Goal: Download file/media

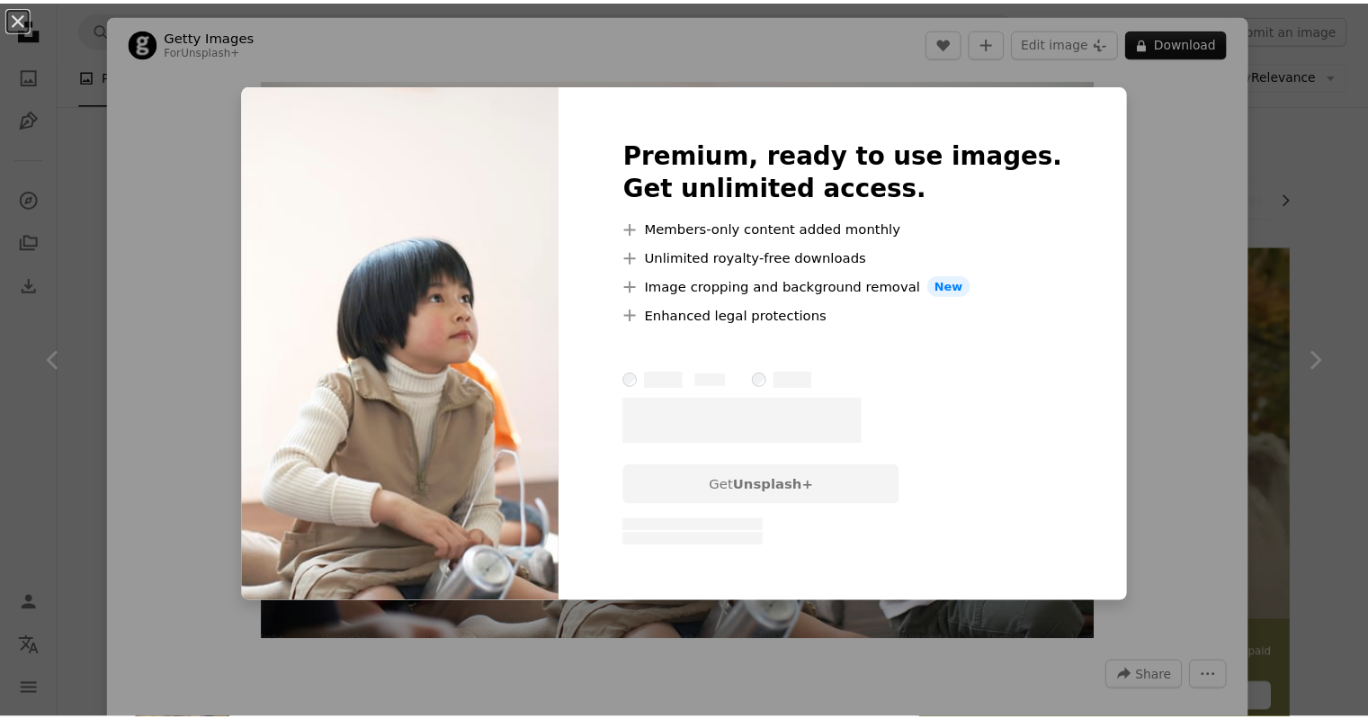
scroll to position [630, 0]
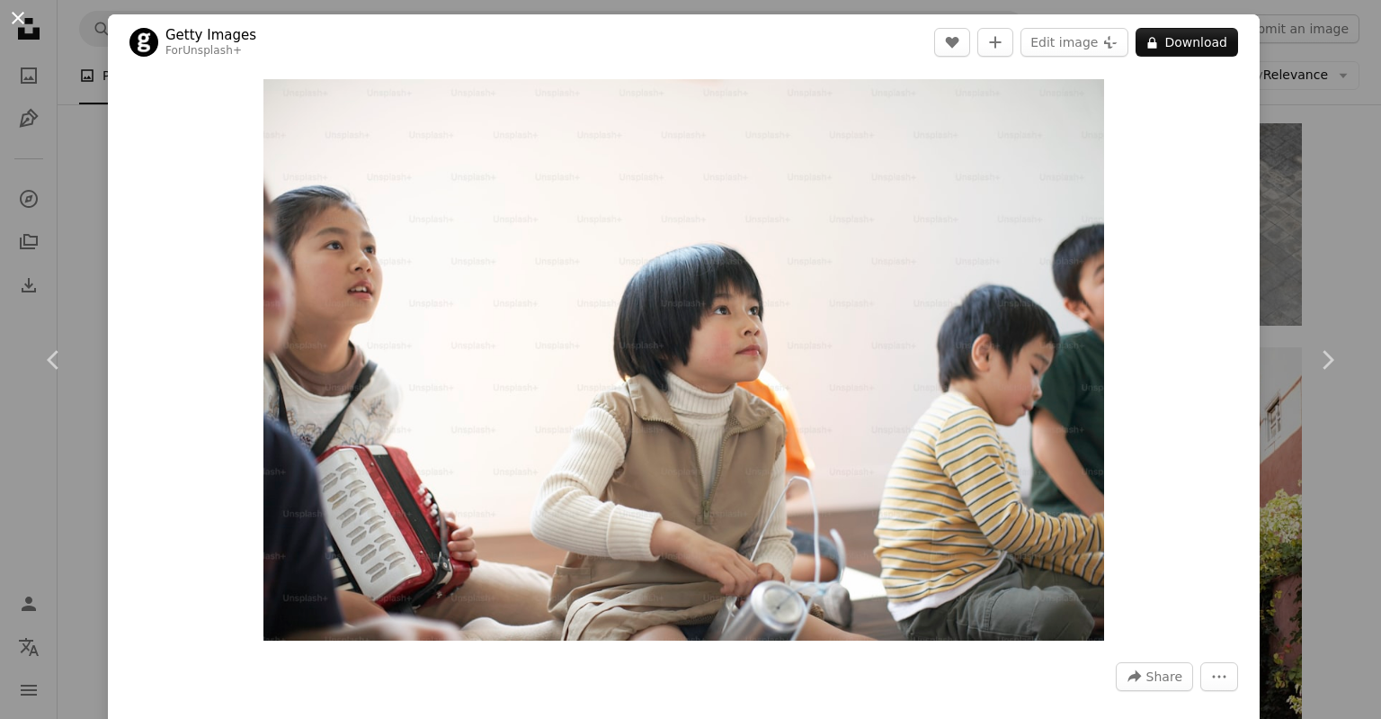
click at [9, 24] on button "An X shape" at bounding box center [18, 18] width 22 height 22
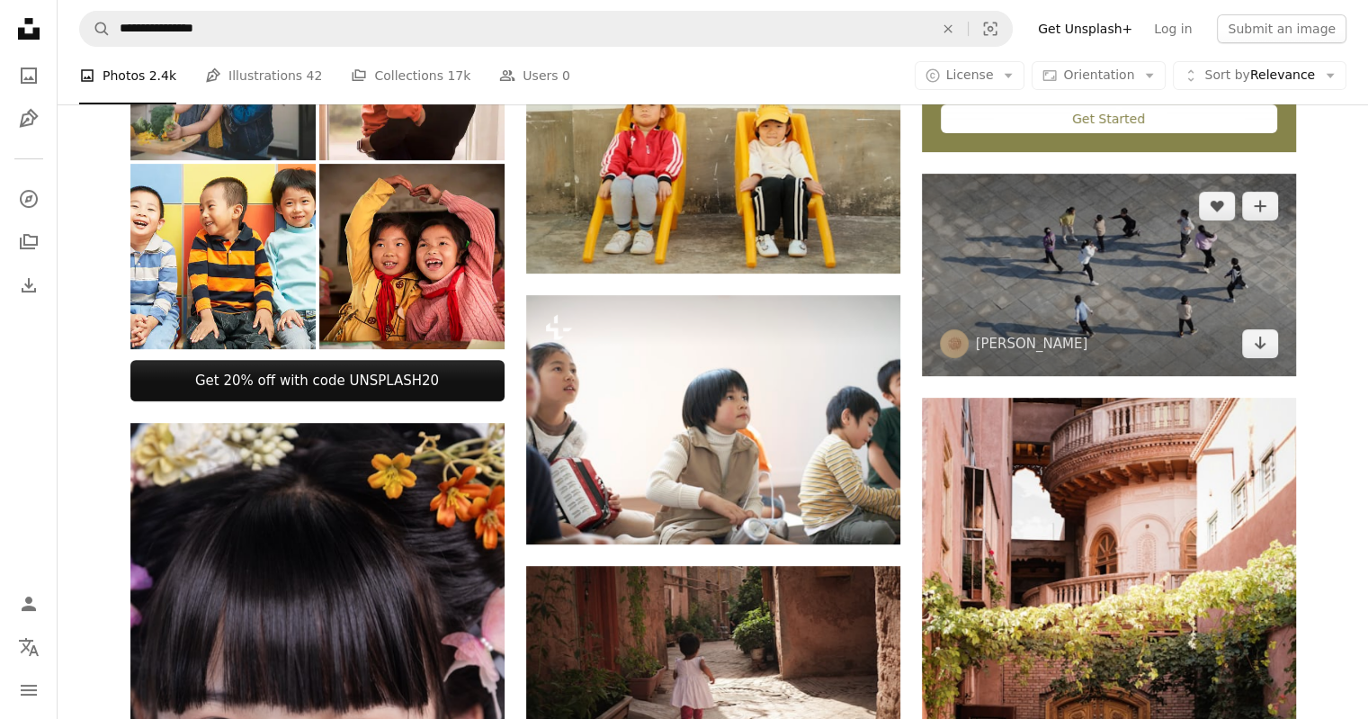
scroll to position [450, 0]
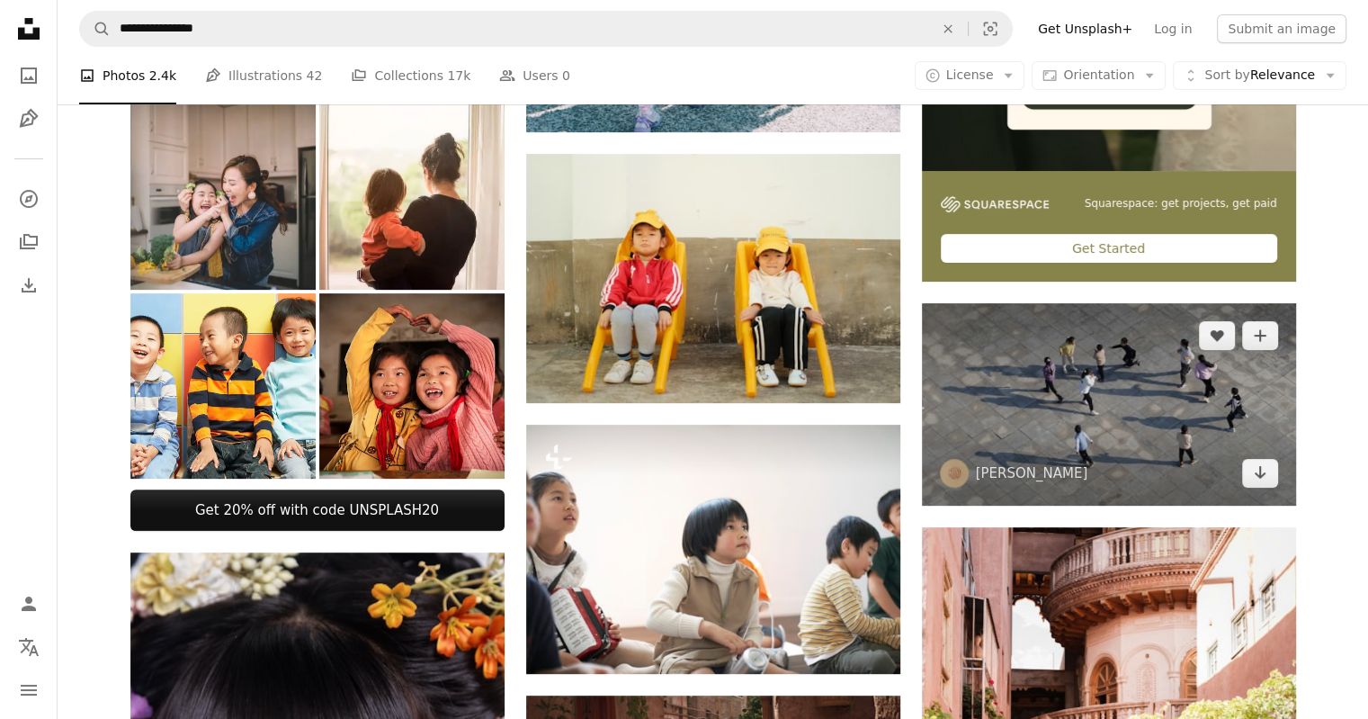
click at [1183, 402] on img at bounding box center [1109, 404] width 374 height 202
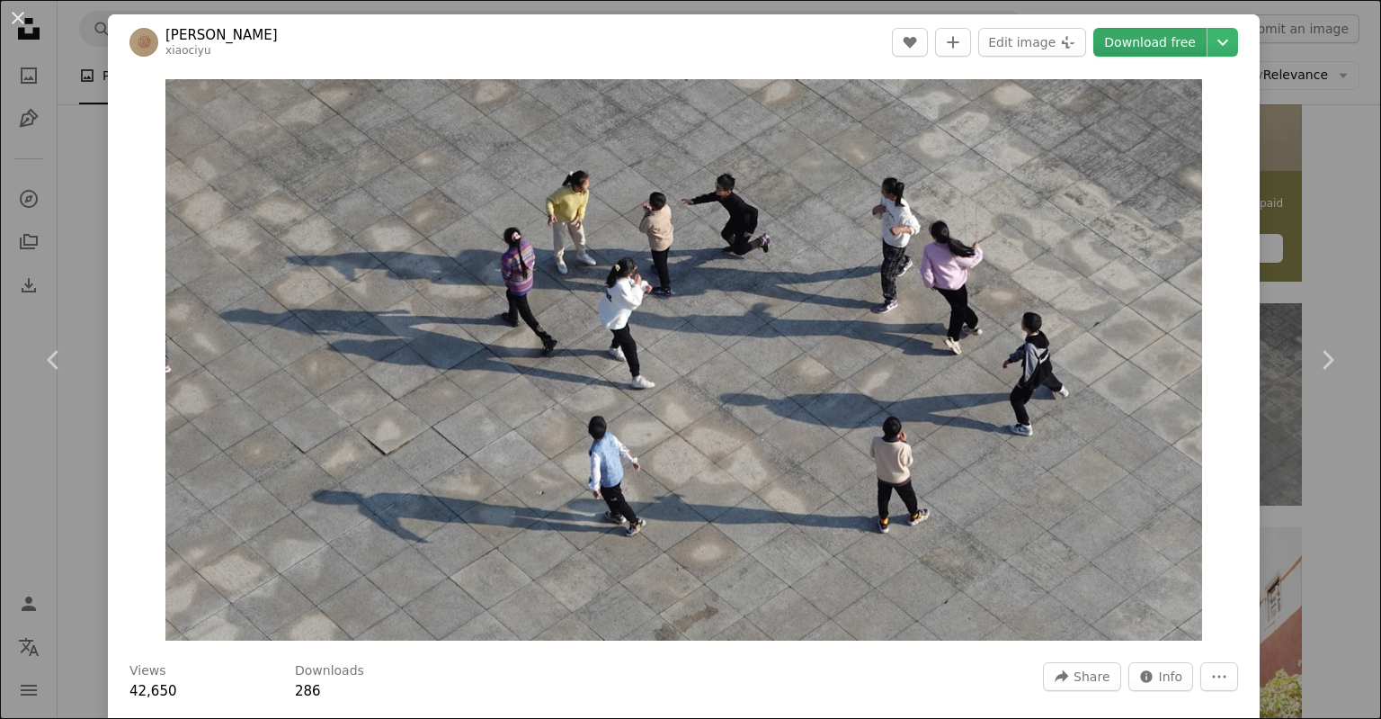
click at [1165, 33] on link "Download free" at bounding box center [1150, 42] width 113 height 29
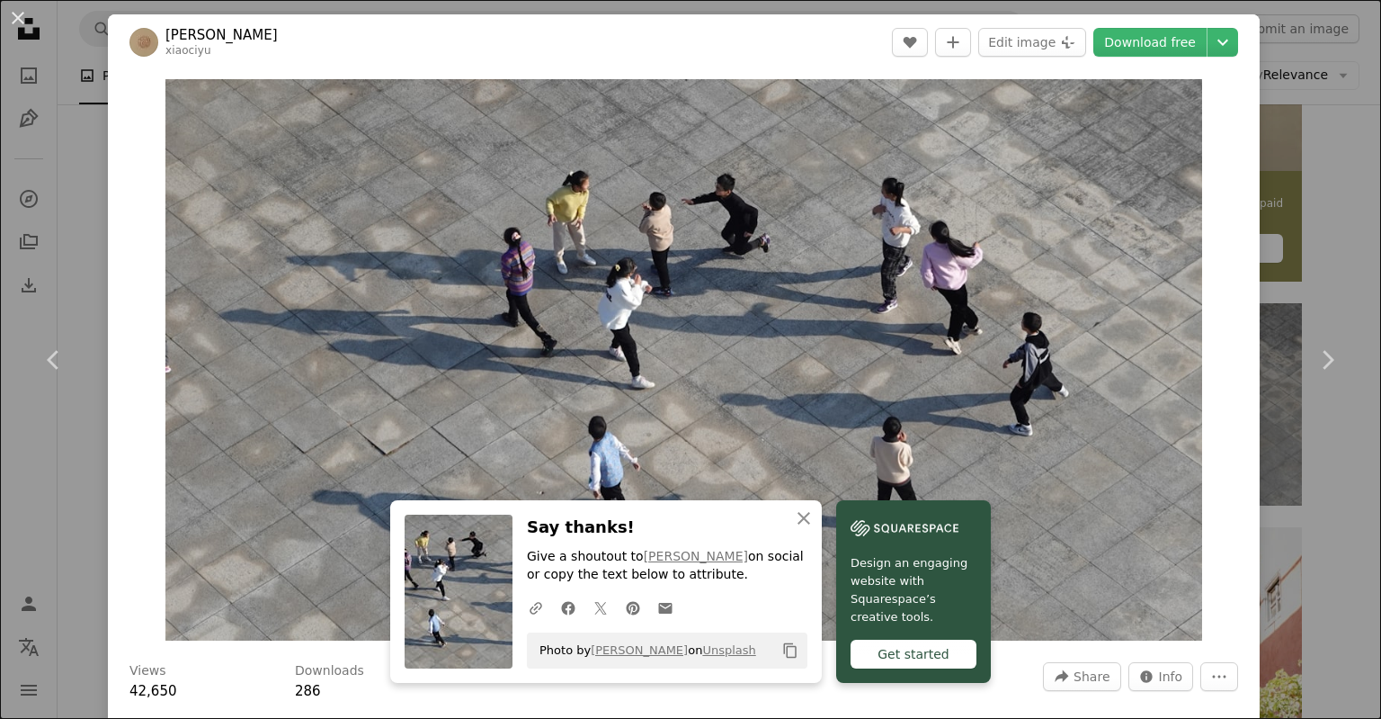
click at [1326, 183] on div "An X shape Chevron left Chevron right Xiaoci YU xiaociyu A heart A plus sign Ed…" at bounding box center [690, 359] width 1381 height 719
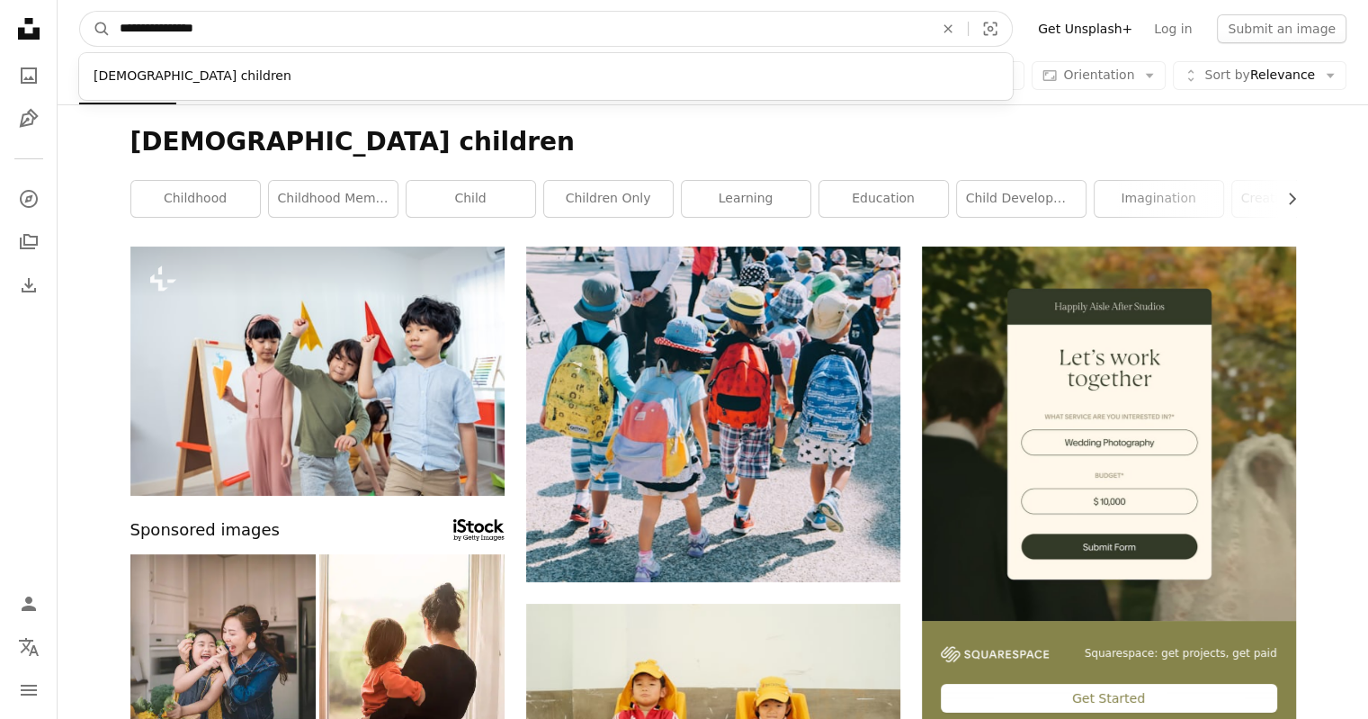
drag, startPoint x: 241, startPoint y: 31, endPoint x: 164, endPoint y: 28, distance: 77.4
click at [164, 28] on input "**********" at bounding box center [519, 29] width 817 height 34
type input "**********"
click at [80, 12] on button "A magnifying glass" at bounding box center [95, 29] width 31 height 34
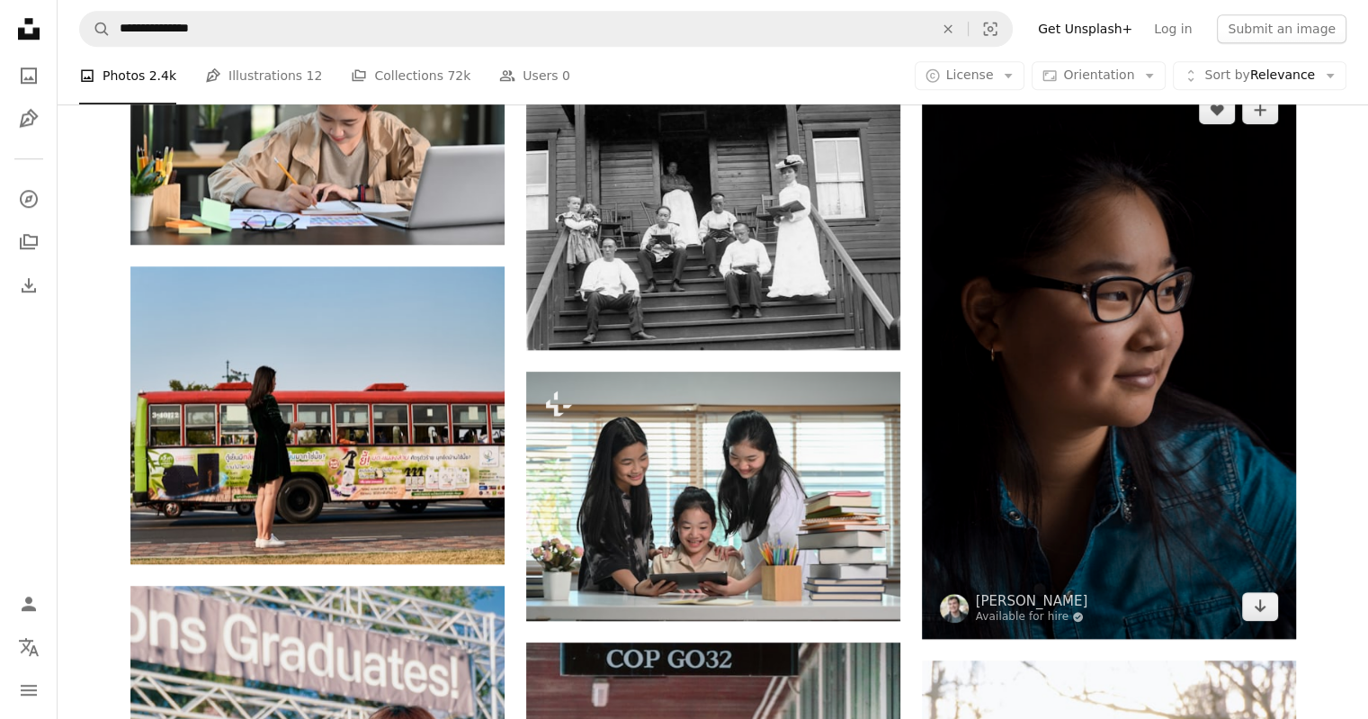
scroll to position [1439, 0]
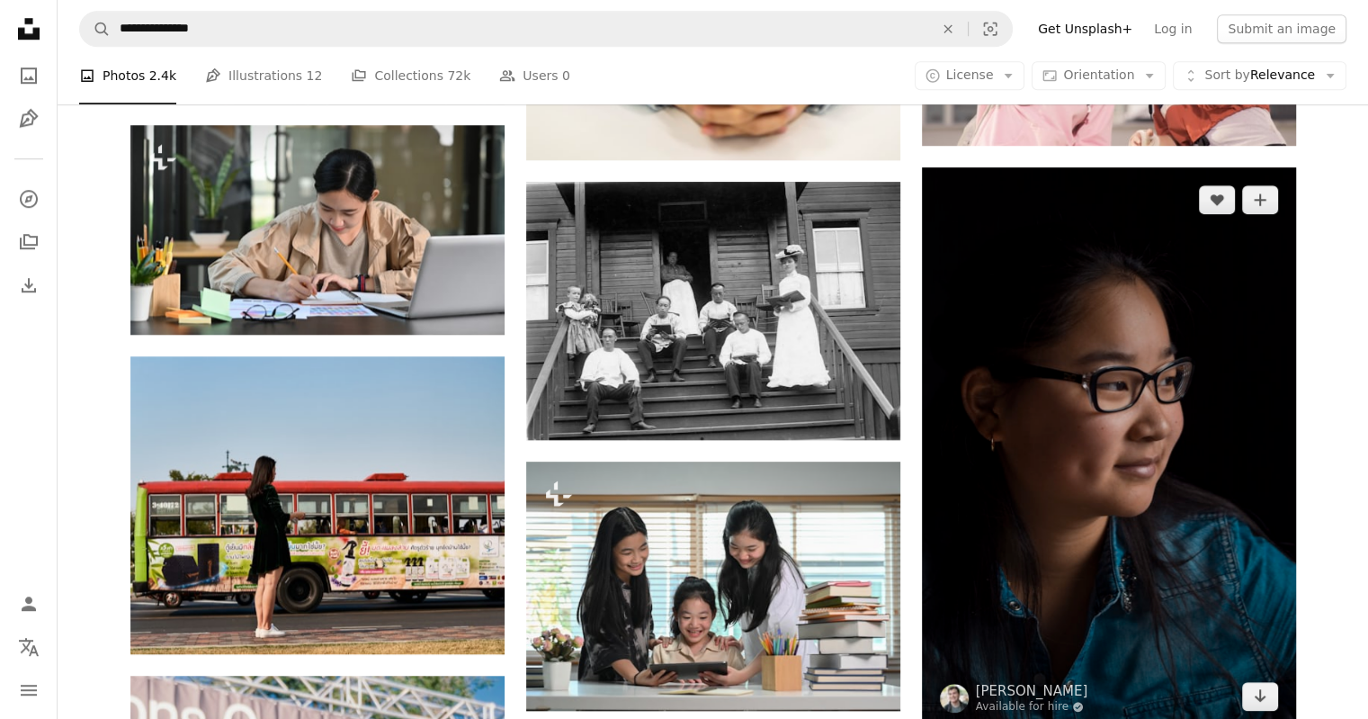
click at [1152, 427] on img at bounding box center [1109, 447] width 374 height 561
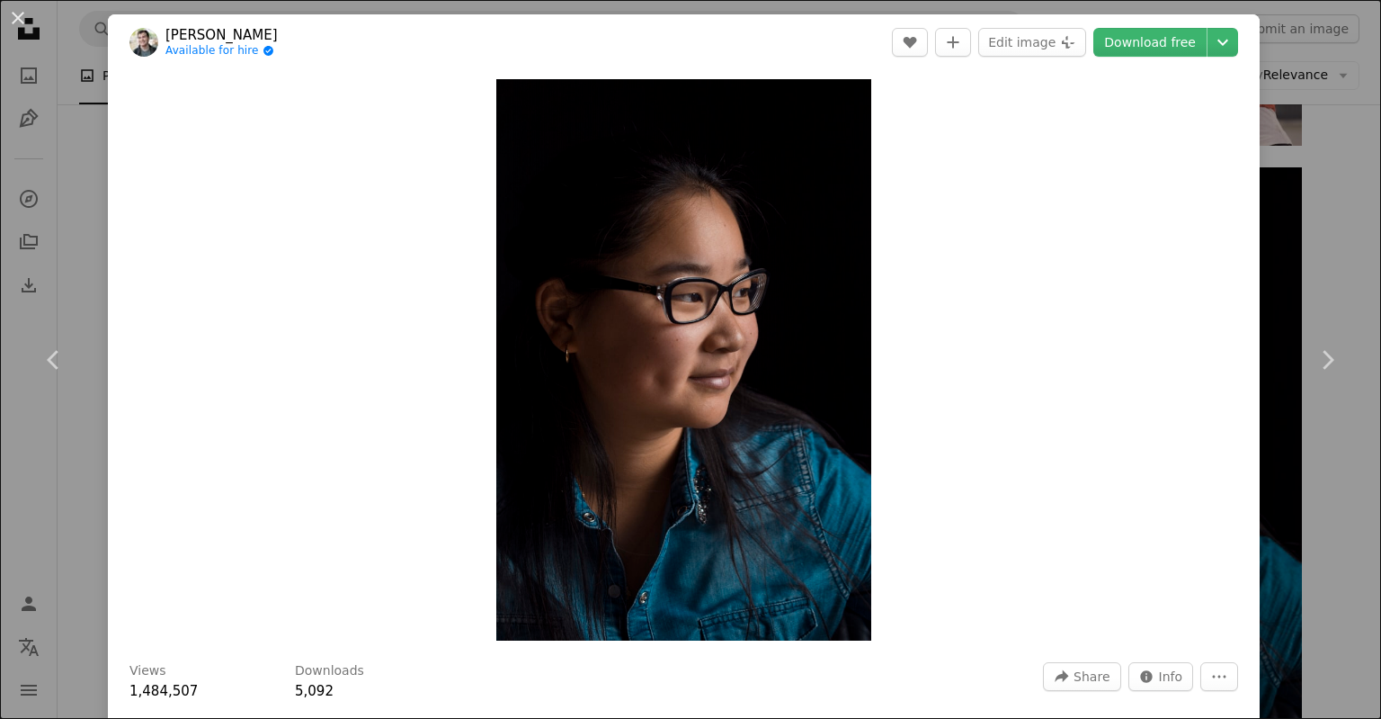
click at [1299, 201] on div "An X shape Chevron left Chevron right [PERSON_NAME] Available for hire A checkm…" at bounding box center [690, 359] width 1381 height 719
